Goal: Information Seeking & Learning: Learn about a topic

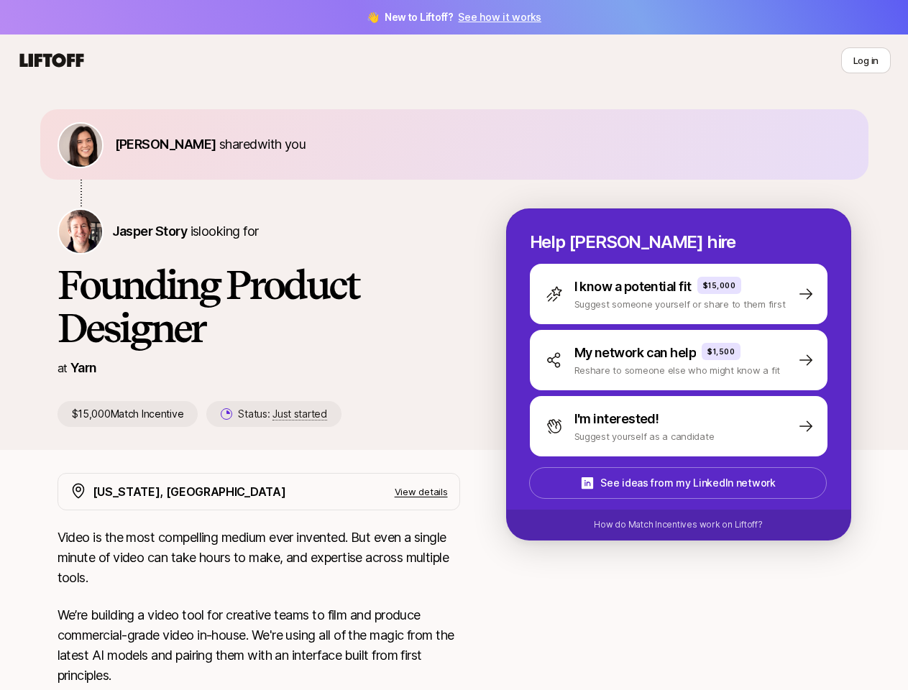
click at [454, 345] on h1 "Founding Product Designer" at bounding box center [258, 306] width 402 height 86
click at [52, 60] on icon at bounding box center [51, 60] width 69 height 20
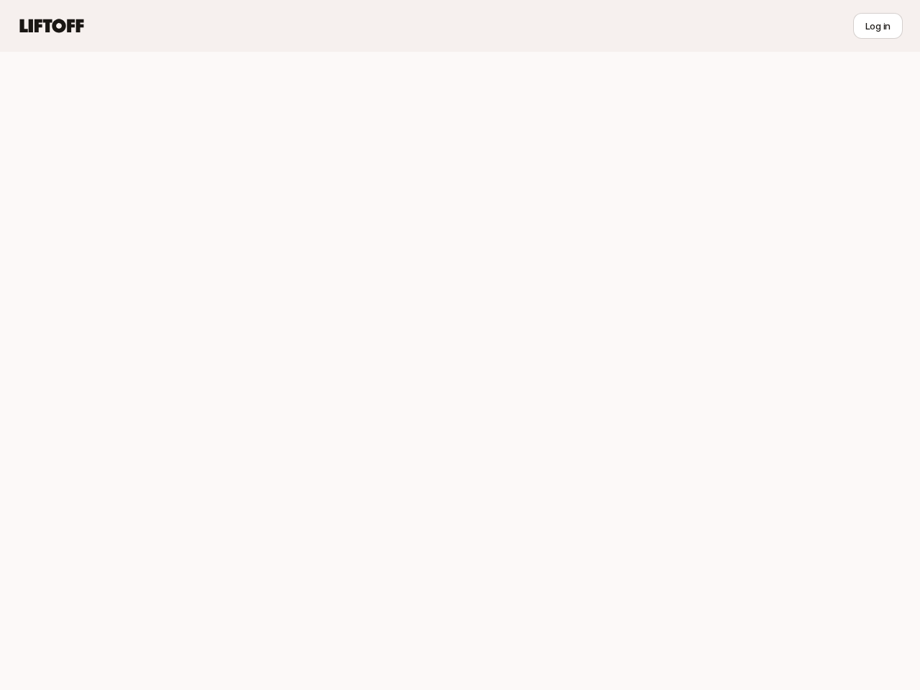
click at [144, 144] on div at bounding box center [460, 371] width 920 height 638
click at [132, 231] on div at bounding box center [460, 371] width 920 height 638
click at [259, 414] on div at bounding box center [460, 371] width 920 height 638
click at [696, 294] on div at bounding box center [460, 371] width 920 height 638
click at [696, 360] on div at bounding box center [460, 371] width 920 height 638
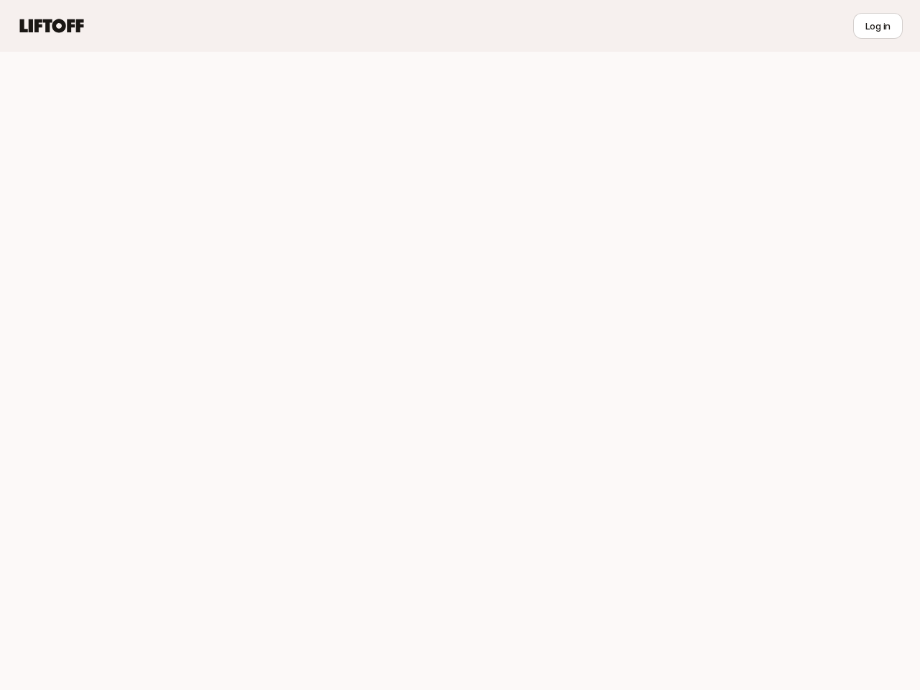
click at [696, 426] on div at bounding box center [460, 371] width 920 height 638
click at [695, 483] on div at bounding box center [460, 371] width 920 height 638
